Goal: Task Accomplishment & Management: Manage account settings

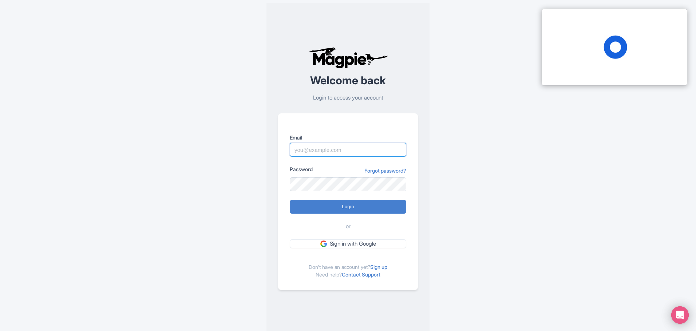
click at [352, 147] on input "Email" at bounding box center [348, 150] width 116 height 14
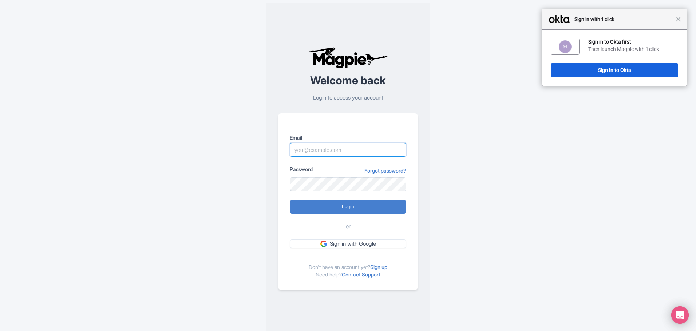
click at [342, 151] on input "Email" at bounding box center [348, 150] width 116 height 14
type input "akirst@mountvernon.org"
type input "Logging in..."
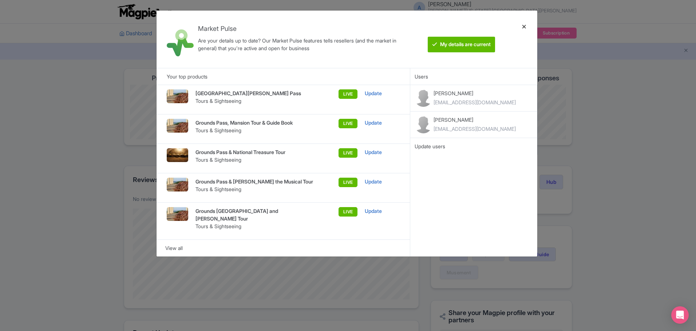
click at [523, 22] on div at bounding box center [523, 39] width 17 height 46
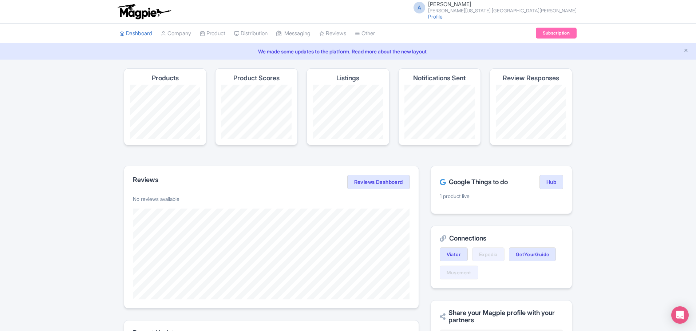
click at [522, 24] on ul "Dashboard Company Product My Products Image Library Rate Sheets Distribution Ma…" at bounding box center [348, 34] width 466 height 20
click at [271, 70] on link "Product Listings" at bounding box center [268, 73] width 69 height 11
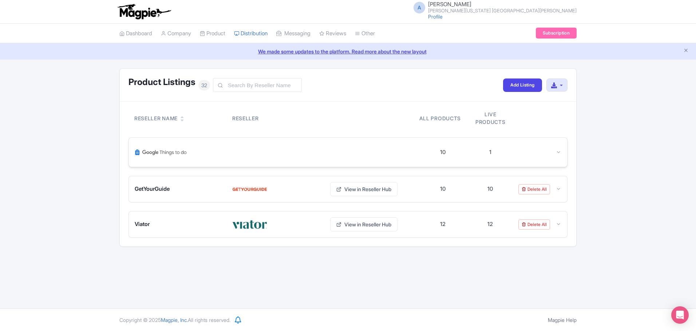
click at [302, 154] on div at bounding box center [277, 152] width 284 height 17
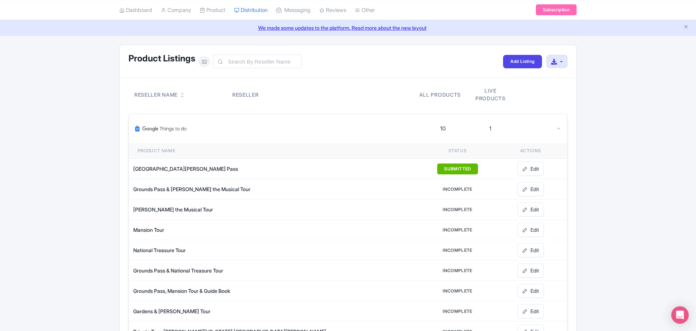
scroll to position [36, 0]
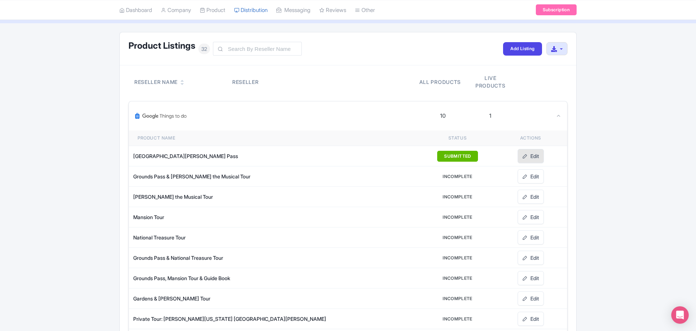
click at [525, 154] on icon at bounding box center [524, 156] width 5 height 5
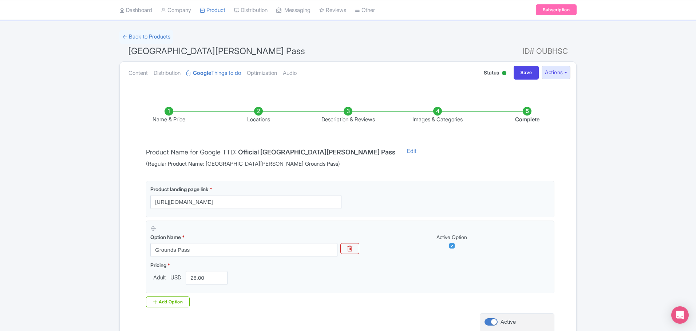
scroll to position [102, 0]
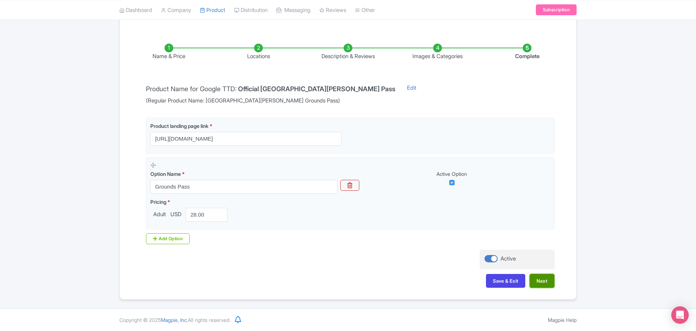
click at [545, 282] on button "Next" at bounding box center [541, 281] width 25 height 14
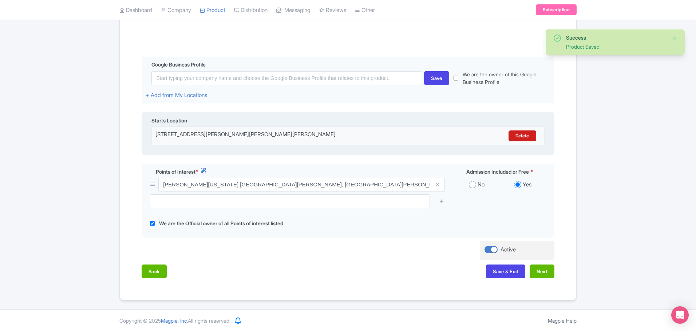
scroll to position [143, 0]
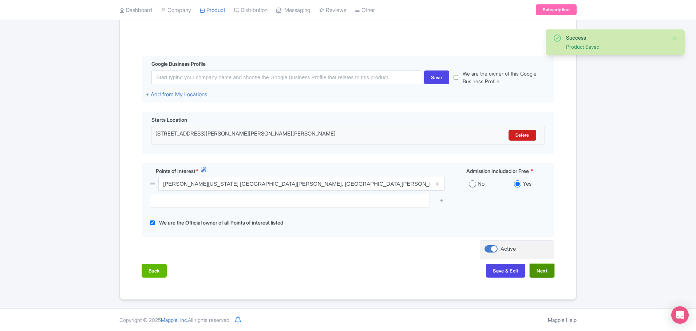
click at [537, 274] on button "Next" at bounding box center [541, 271] width 25 height 14
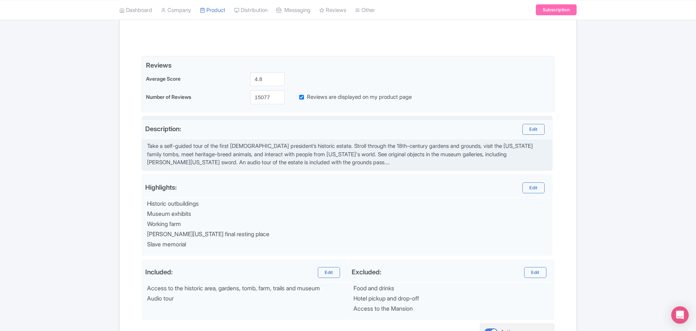
click at [356, 164] on div "Take a self-guided tour of the first American president’s historic estate. Stro…" at bounding box center [347, 154] width 401 height 25
click at [344, 164] on div "Take a self-guided tour of the first American president’s historic estate. Stro…" at bounding box center [347, 154] width 401 height 25
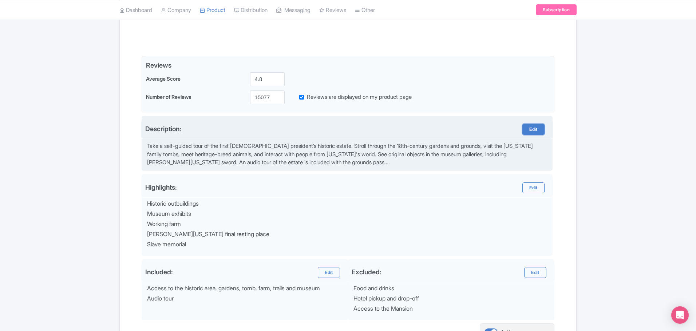
click at [535, 130] on link "Edit" at bounding box center [533, 129] width 22 height 11
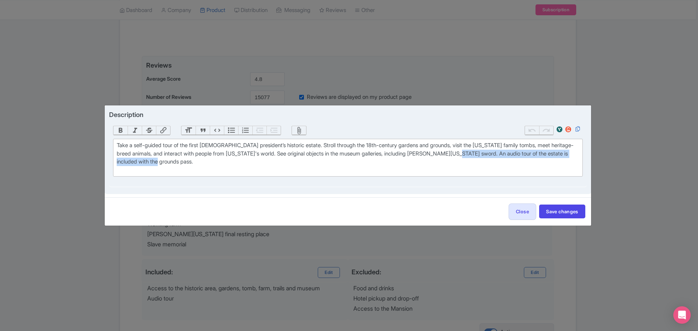
drag, startPoint x: 509, startPoint y: 161, endPoint x: 504, endPoint y: 155, distance: 7.5
click at [504, 155] on div "Take a self-guided tour of the first American president’s historic estate. Stro…" at bounding box center [348, 158] width 462 height 33
type trix-editor "<div>Take a self-guided tour of the first American president’s historic estate.…"
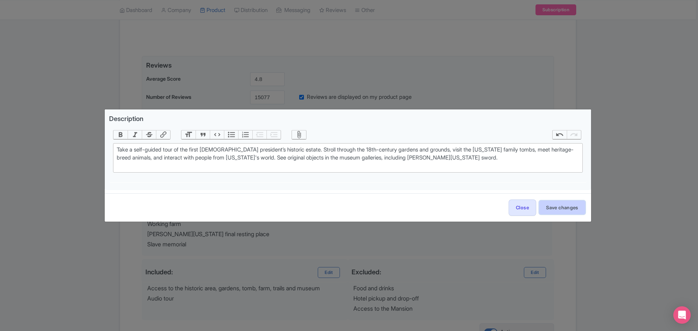
click at [552, 204] on button "Save changes" at bounding box center [562, 208] width 46 height 14
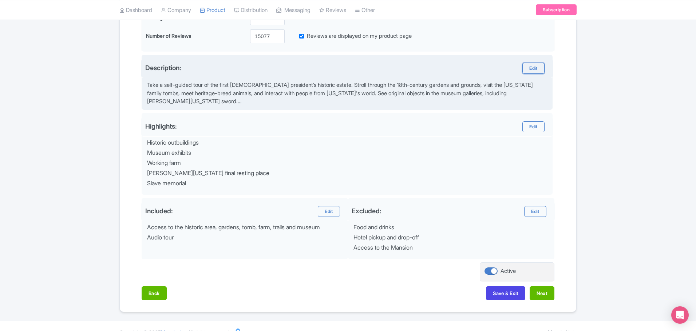
scroll to position [216, 0]
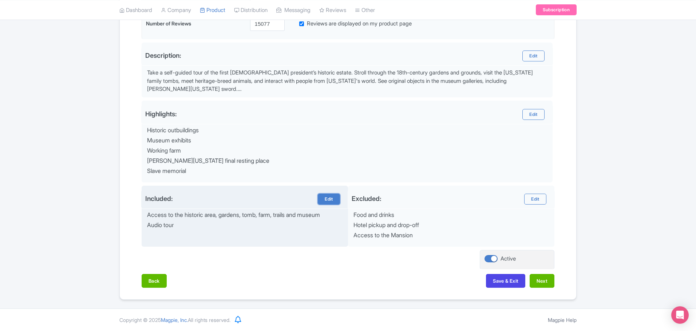
click at [328, 201] on link "Edit" at bounding box center [329, 199] width 22 height 11
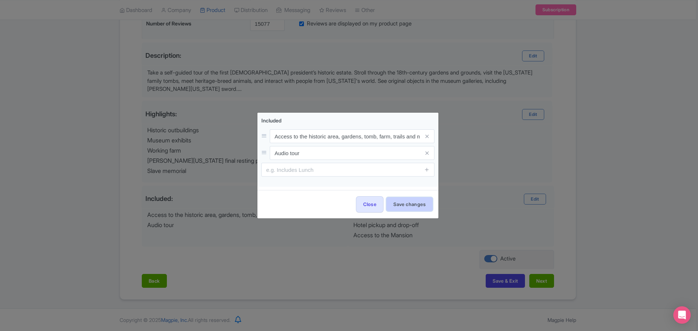
click at [399, 202] on button "Save changes" at bounding box center [410, 205] width 46 height 14
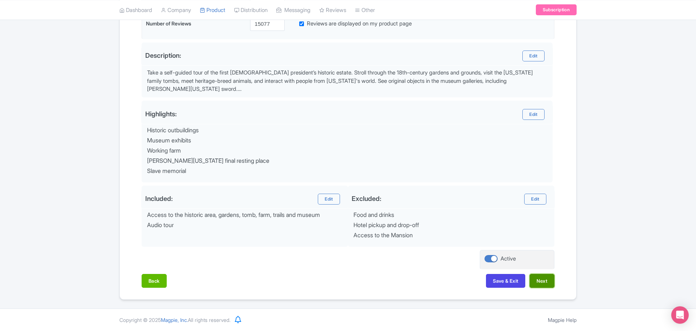
click at [538, 279] on button "Next" at bounding box center [541, 281] width 25 height 14
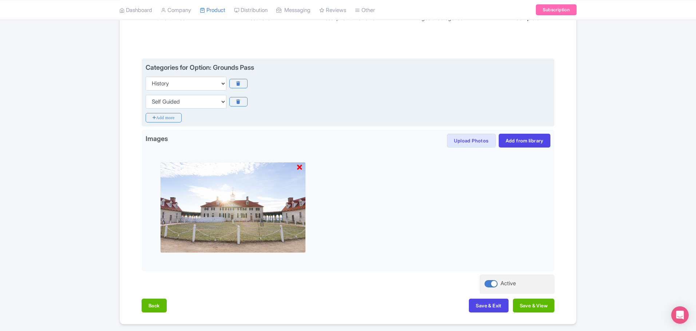
scroll to position [146, 0]
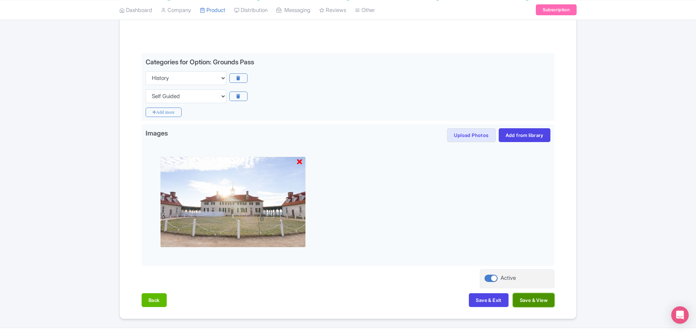
click at [528, 298] on button "Save & View" at bounding box center [533, 301] width 41 height 14
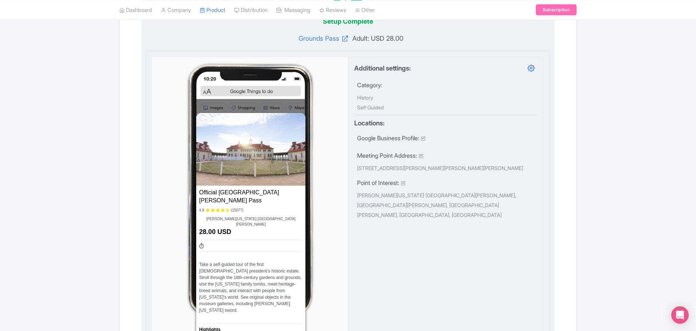
scroll to position [33, 0]
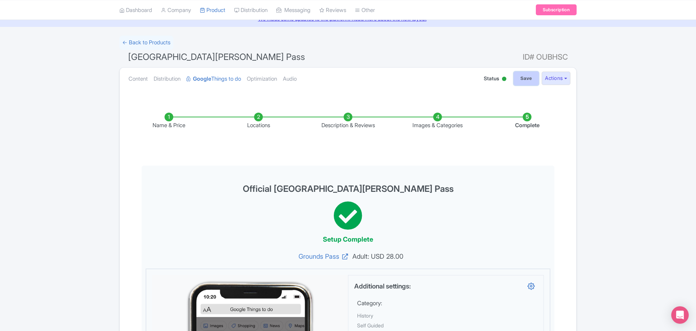
click at [519, 76] on input "Save" at bounding box center [525, 79] width 25 height 14
type input "Saving..."
